Goal: Task Accomplishment & Management: Use online tool/utility

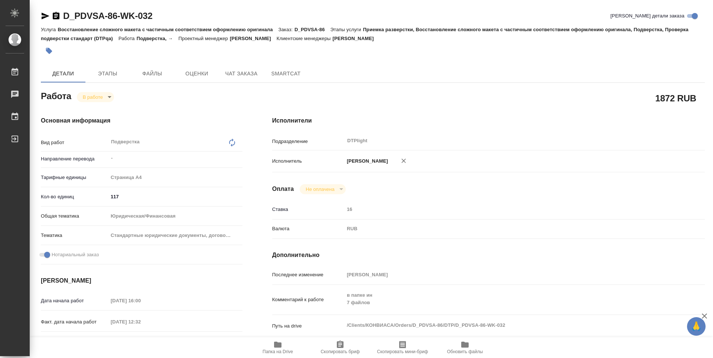
click at [56, 18] on icon "button" at bounding box center [56, 15] width 7 height 7
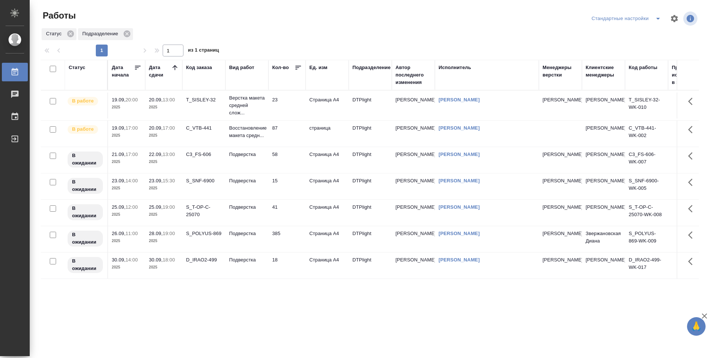
click at [293, 105] on td "23" at bounding box center [286, 105] width 37 height 26
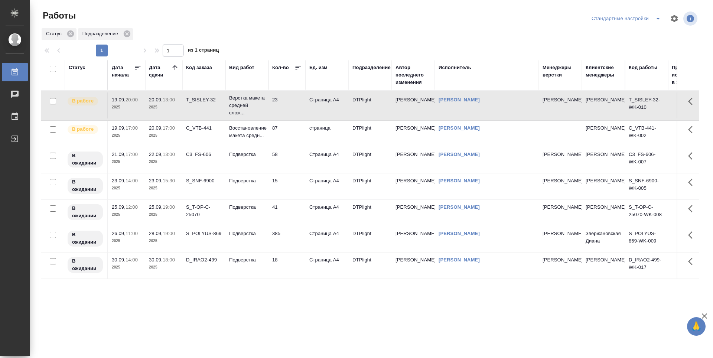
click at [293, 105] on td "23" at bounding box center [286, 105] width 37 height 26
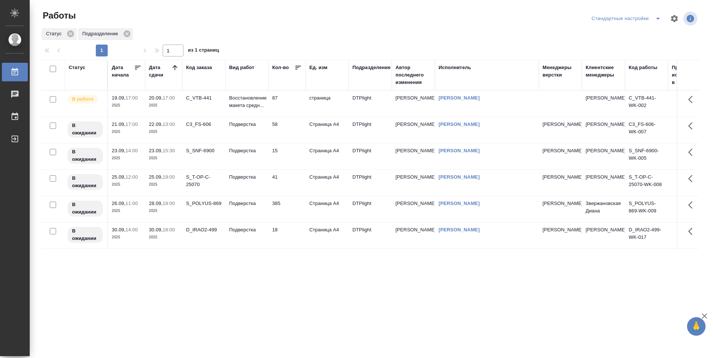
click at [293, 111] on td "87" at bounding box center [286, 104] width 37 height 26
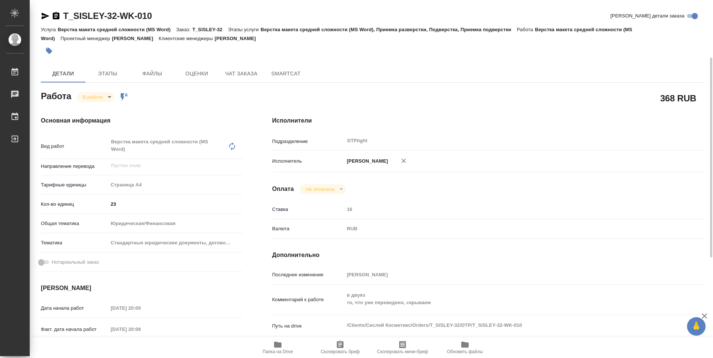
scroll to position [37, 0]
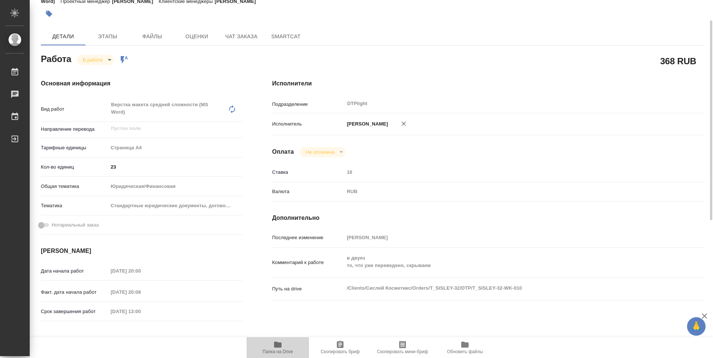
click at [281, 349] on span "Папка на Drive" at bounding box center [277, 351] width 30 height 5
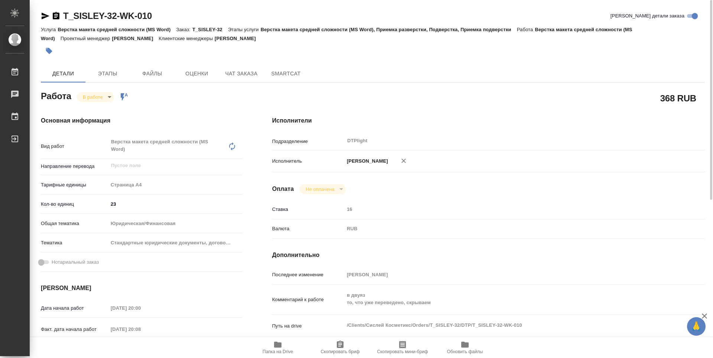
click at [57, 16] on icon "button" at bounding box center [56, 16] width 9 height 9
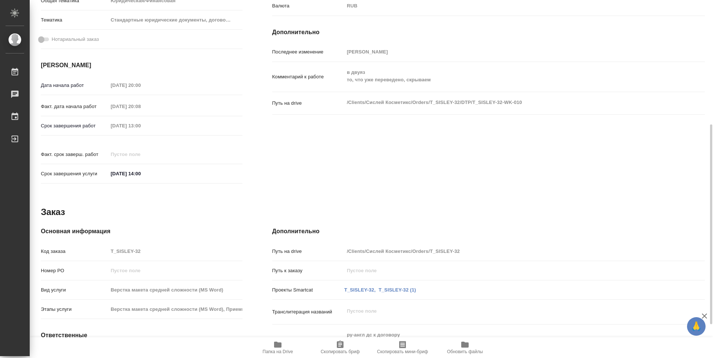
scroll to position [283, 0]
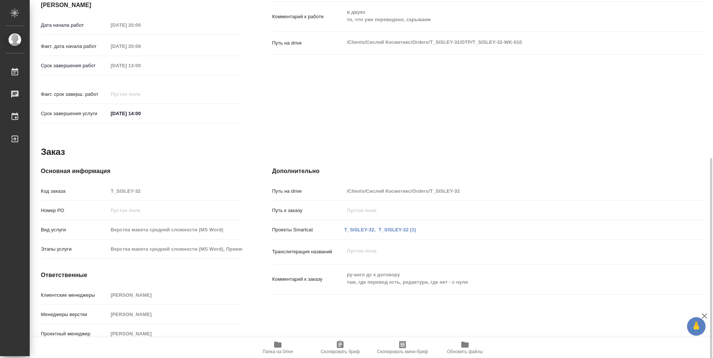
click at [282, 341] on icon "button" at bounding box center [277, 344] width 9 height 9
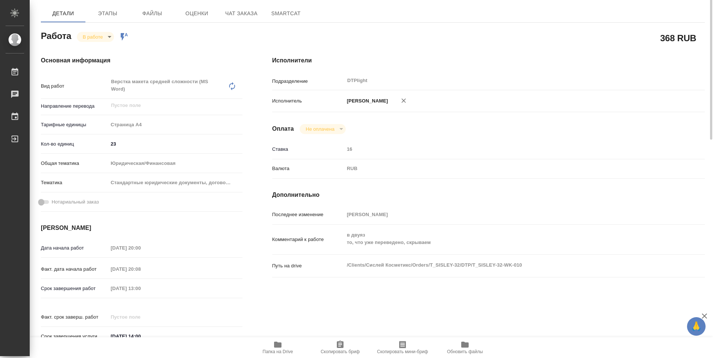
scroll to position [0, 0]
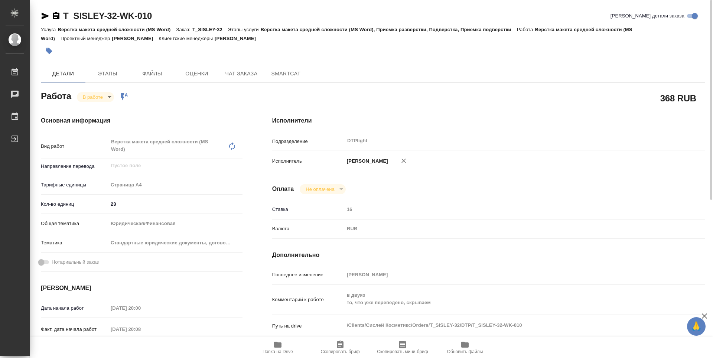
click at [112, 98] on body "🙏 .cls-1 fill:#fff; AWATERA Guselnikov Roman Работы 0 Чаты График Выйти T_SISLE…" at bounding box center [356, 179] width 713 height 358
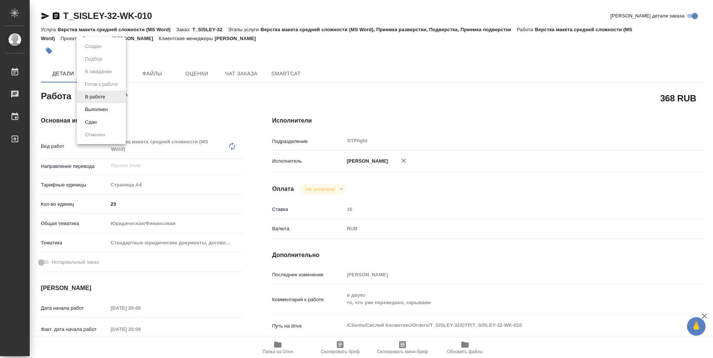
click at [107, 111] on button "Выполнен" at bounding box center [96, 109] width 27 height 8
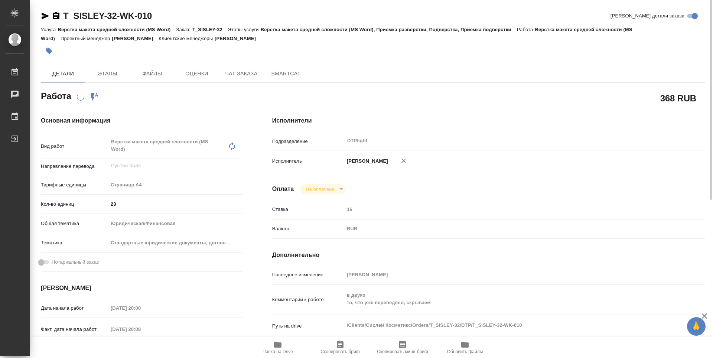
click at [57, 15] on icon "button" at bounding box center [56, 15] width 7 height 7
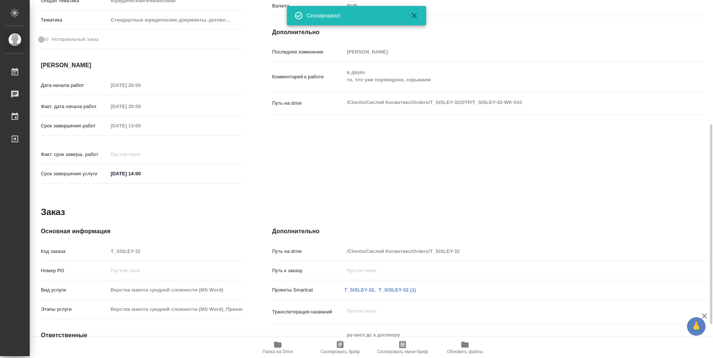
scroll to position [283, 0]
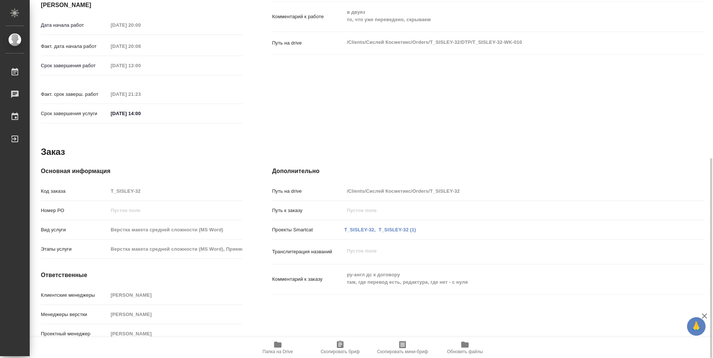
type textarea "x"
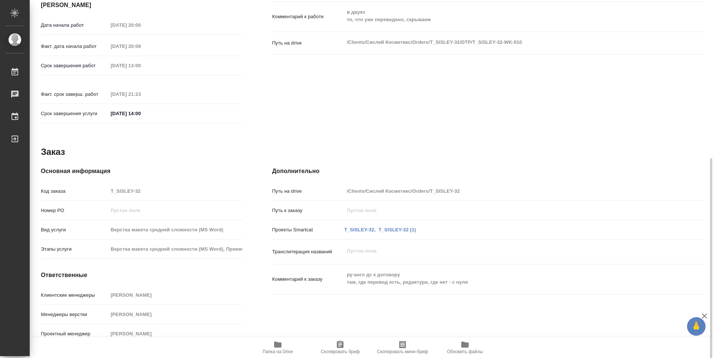
type textarea "x"
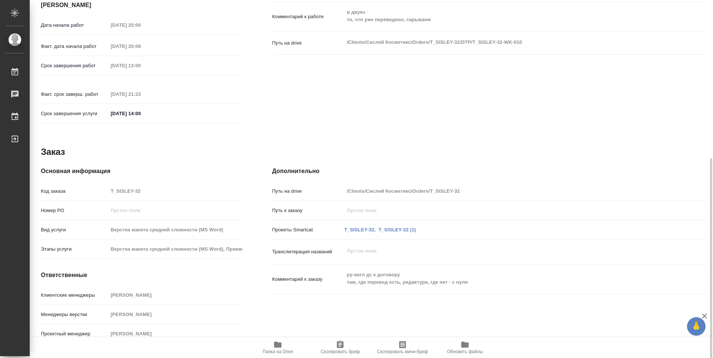
type textarea "x"
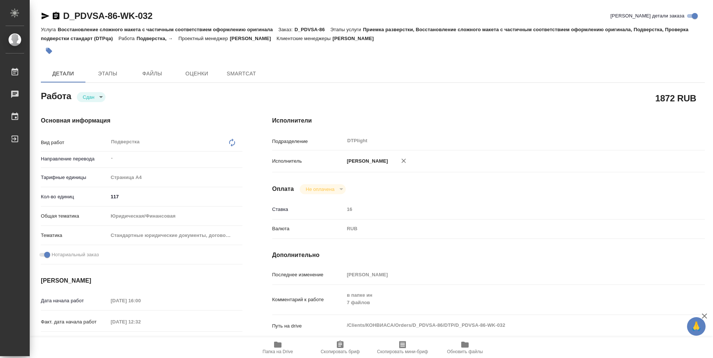
type textarea "x"
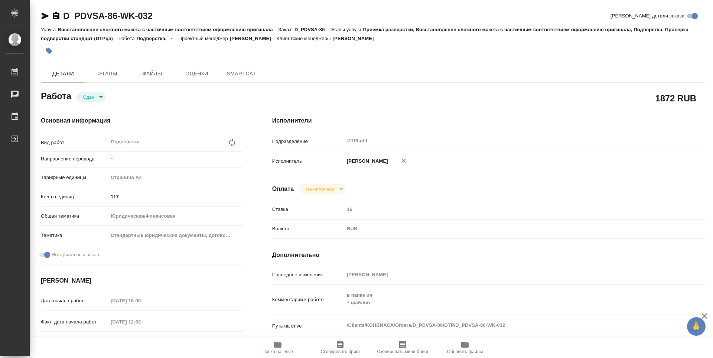
type textarea "x"
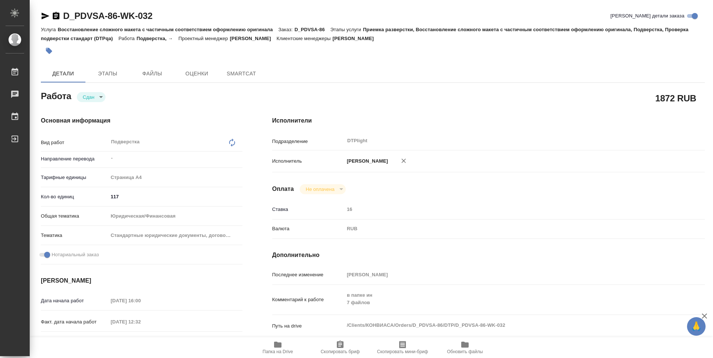
type textarea "x"
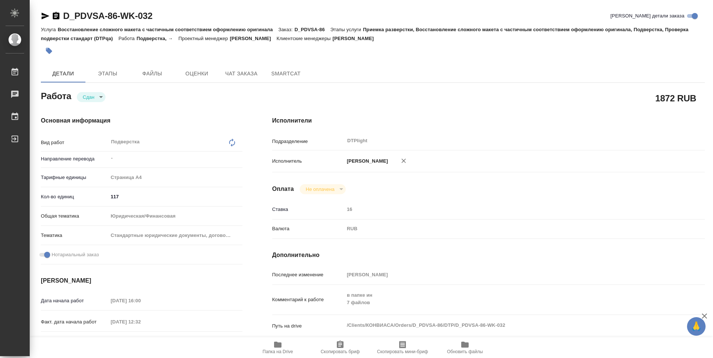
type textarea "x"
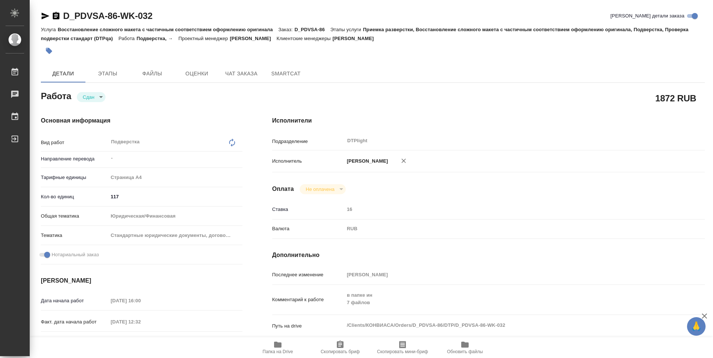
type textarea "x"
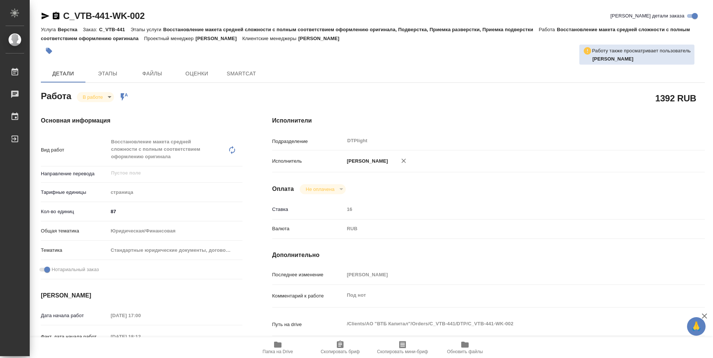
type textarea "x"
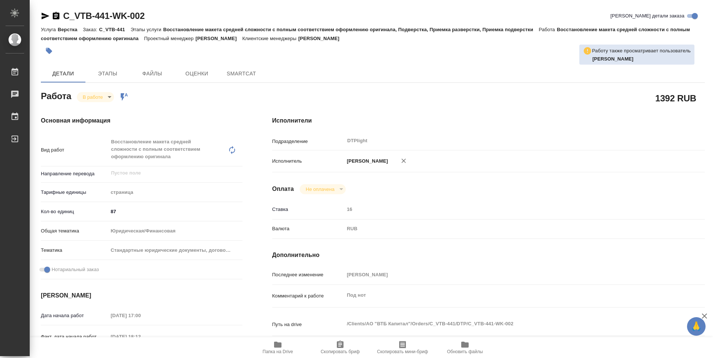
type textarea "x"
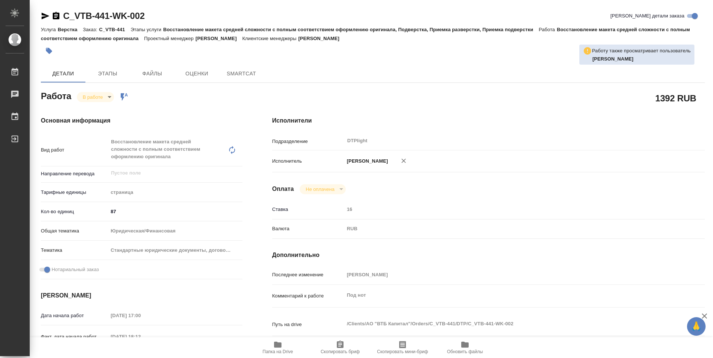
type textarea "x"
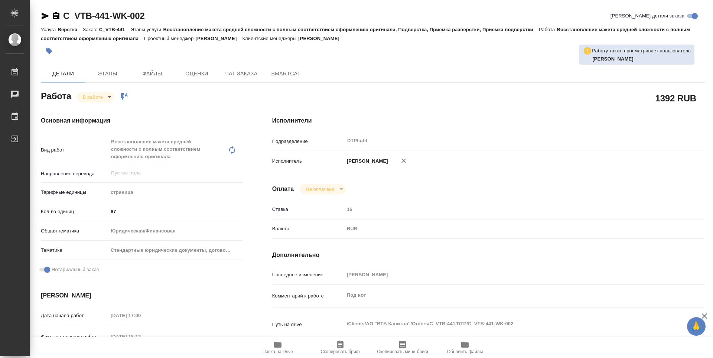
scroll to position [74, 0]
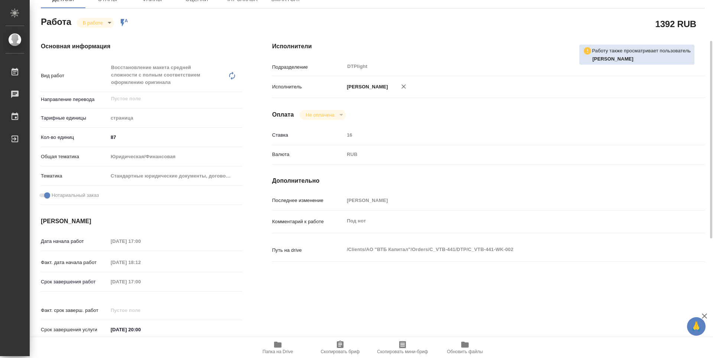
click at [275, 344] on icon "button" at bounding box center [277, 345] width 7 height 6
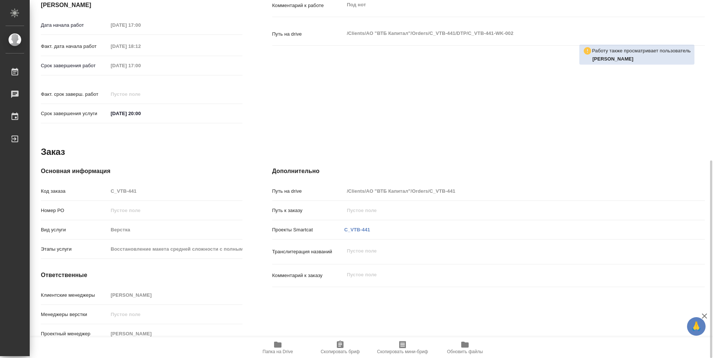
type textarea "x"
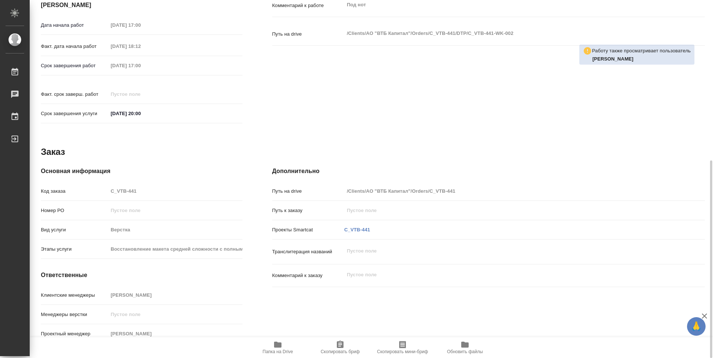
type textarea "x"
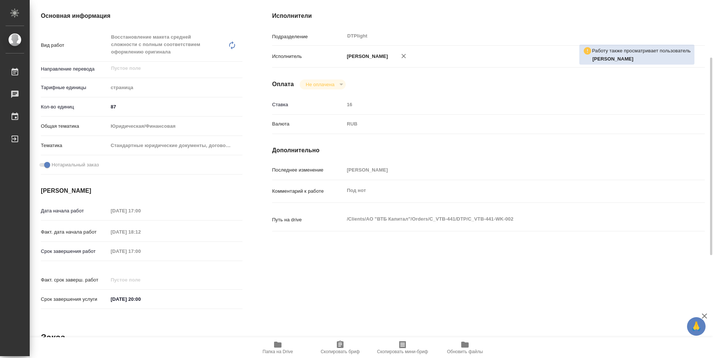
scroll to position [0, 0]
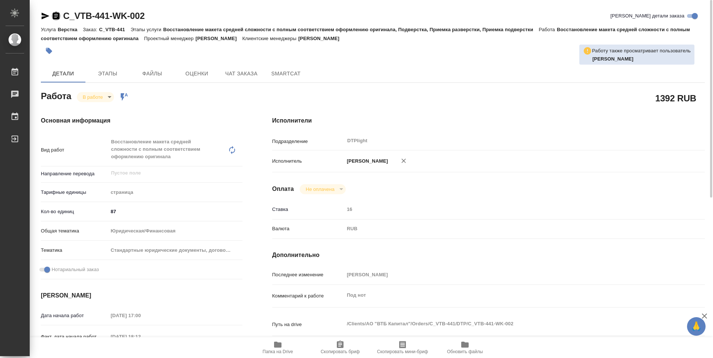
click at [54, 13] on icon "button" at bounding box center [56, 15] width 7 height 7
click at [278, 344] on icon "button" at bounding box center [277, 345] width 7 height 6
